Goal: Task Accomplishment & Management: Use online tool/utility

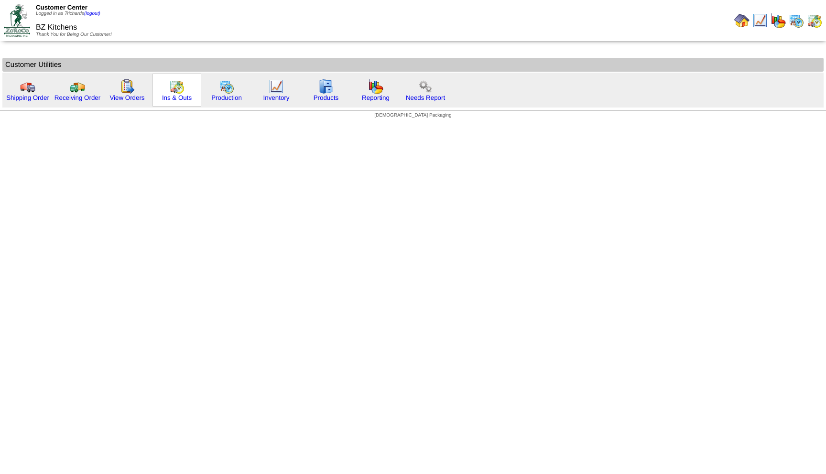
click at [177, 90] on img at bounding box center [176, 86] width 15 height 15
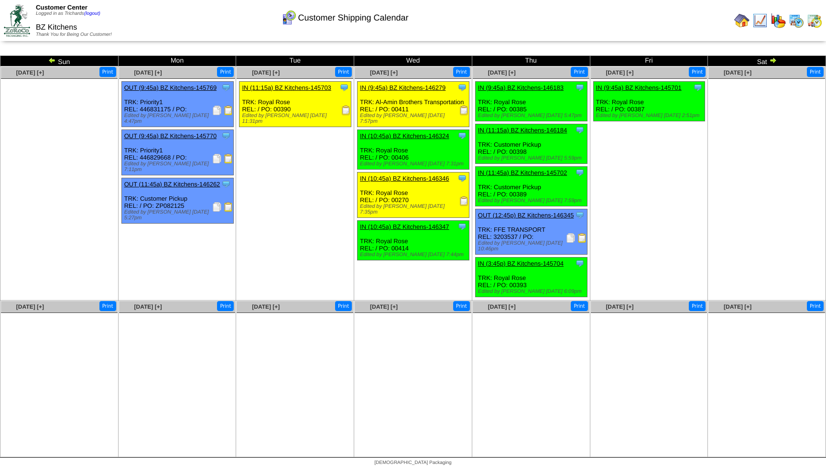
click at [286, 159] on ul "Clone Item IN (11:15a) BZ Kitchens-145703 BZ Kitchens ScheduleID: 145703 129675…" at bounding box center [295, 152] width 117 height 143
click at [570, 243] on img at bounding box center [571, 238] width 10 height 10
